Goal: Communication & Community: Connect with others

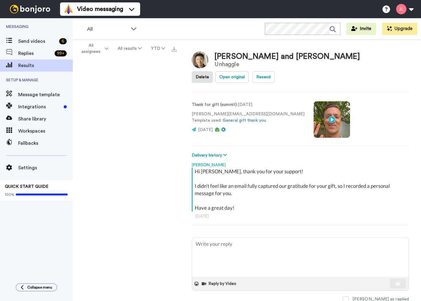
type textarea "x"
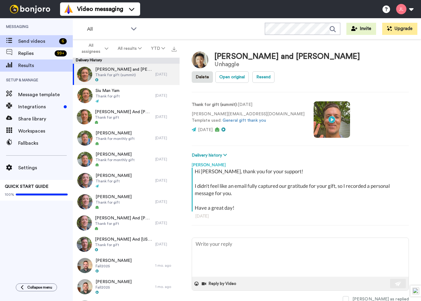
click at [26, 35] on span "Messaging" at bounding box center [36, 26] width 73 height 17
click at [30, 37] on div "Send videos 6" at bounding box center [36, 41] width 73 height 12
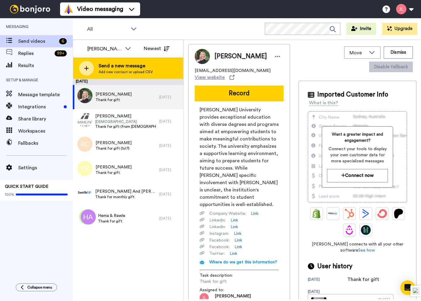
click at [133, 70] on span "Add new contact or upload CSV" at bounding box center [126, 71] width 54 height 5
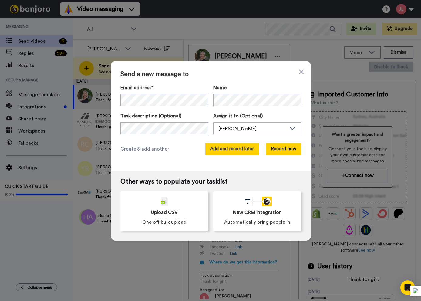
click at [244, 152] on button "Add and record later" at bounding box center [231, 149] width 53 height 12
